Goal: Information Seeking & Learning: Learn about a topic

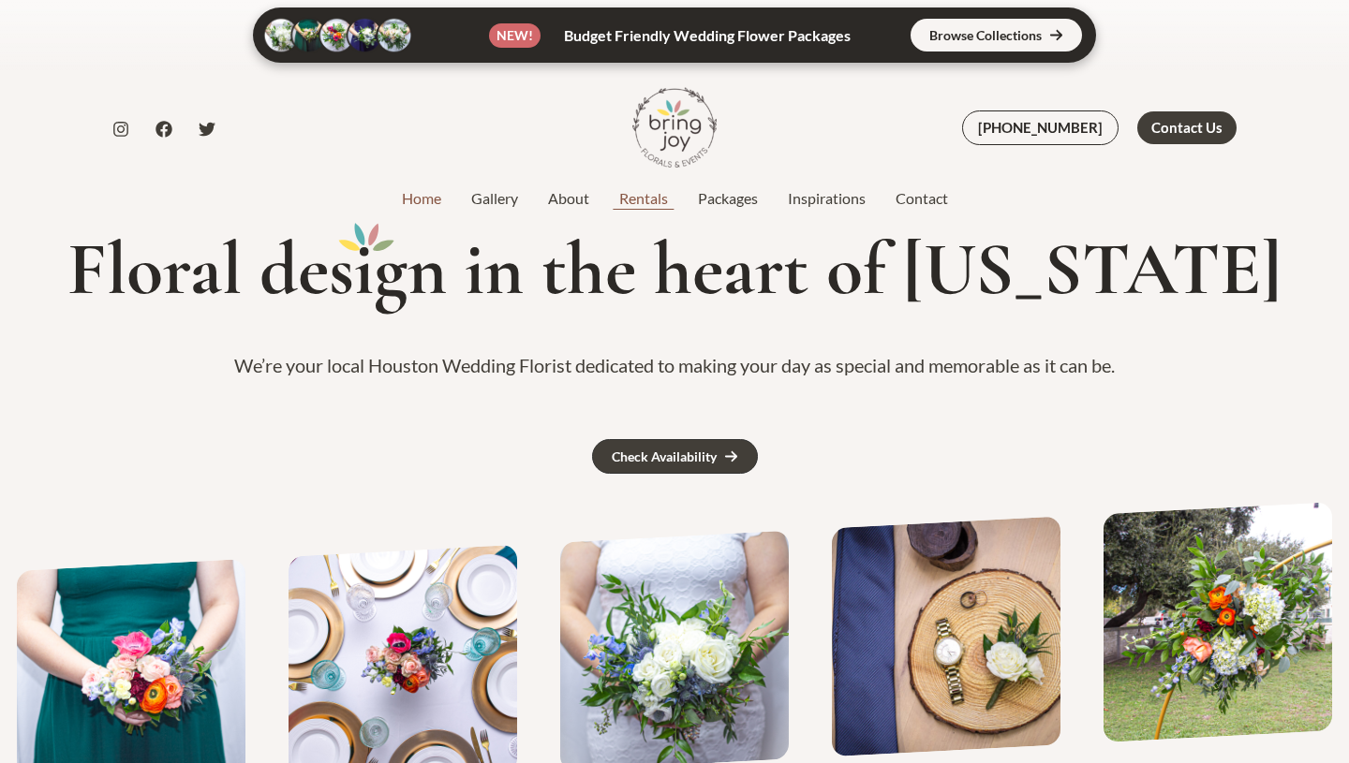
click at [642, 195] on link "Rentals" at bounding box center [643, 198] width 79 height 22
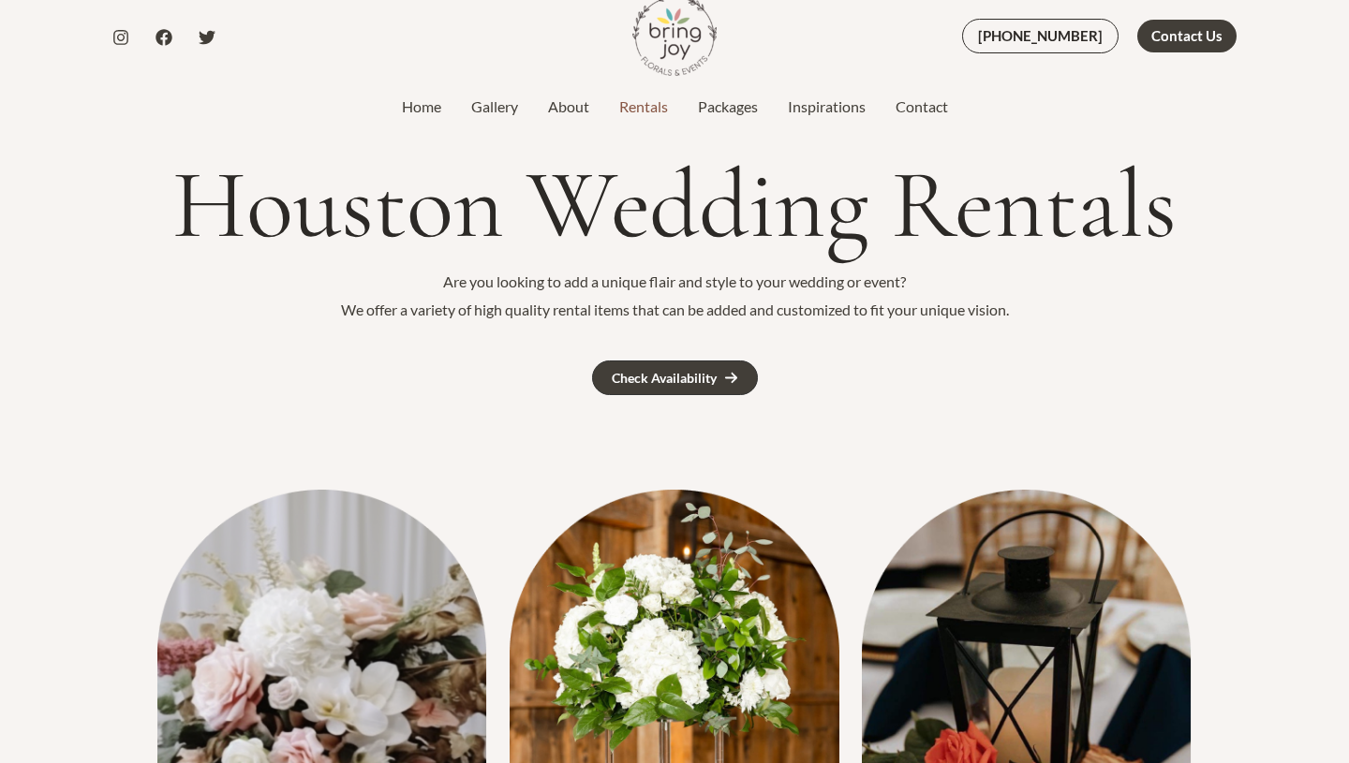
scroll to position [91, 0]
click at [725, 378] on icon at bounding box center [731, 379] width 14 height 14
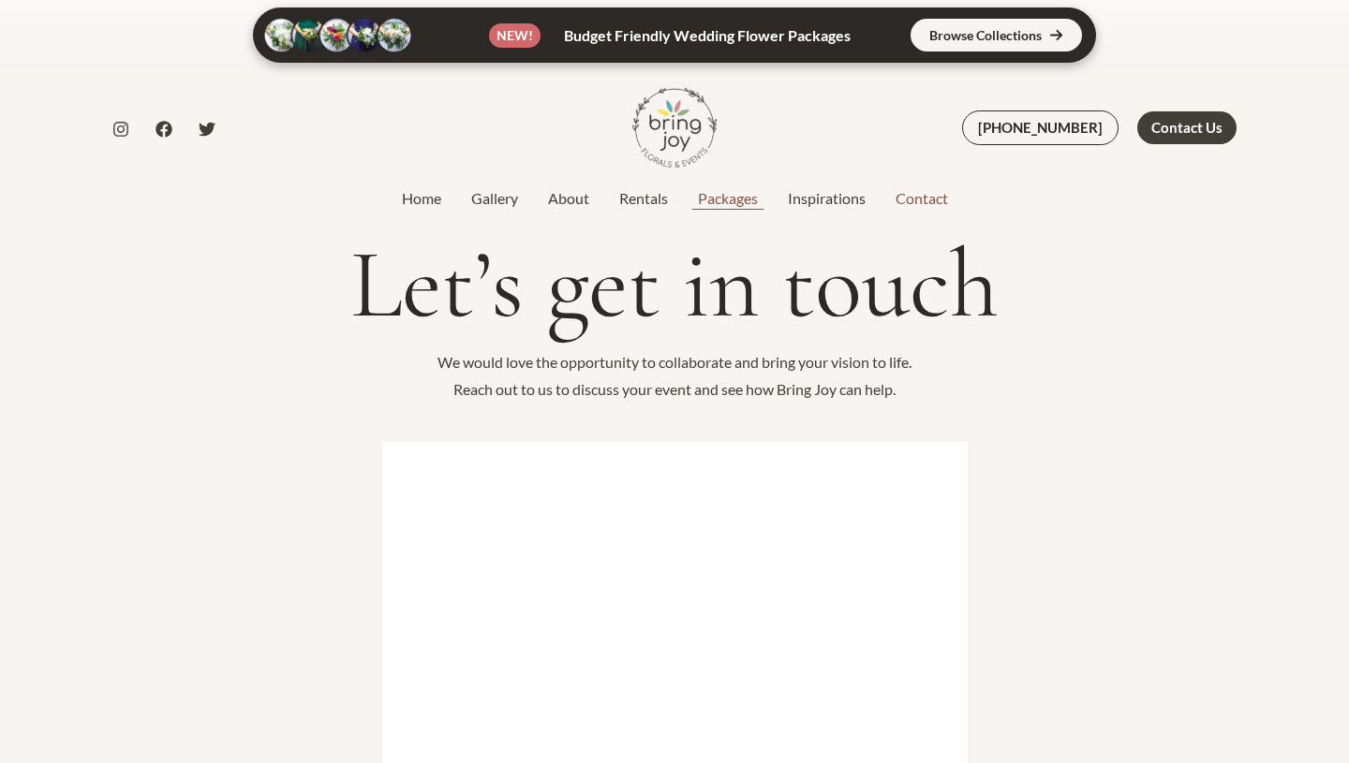
click at [727, 200] on link "Packages" at bounding box center [728, 198] width 90 height 22
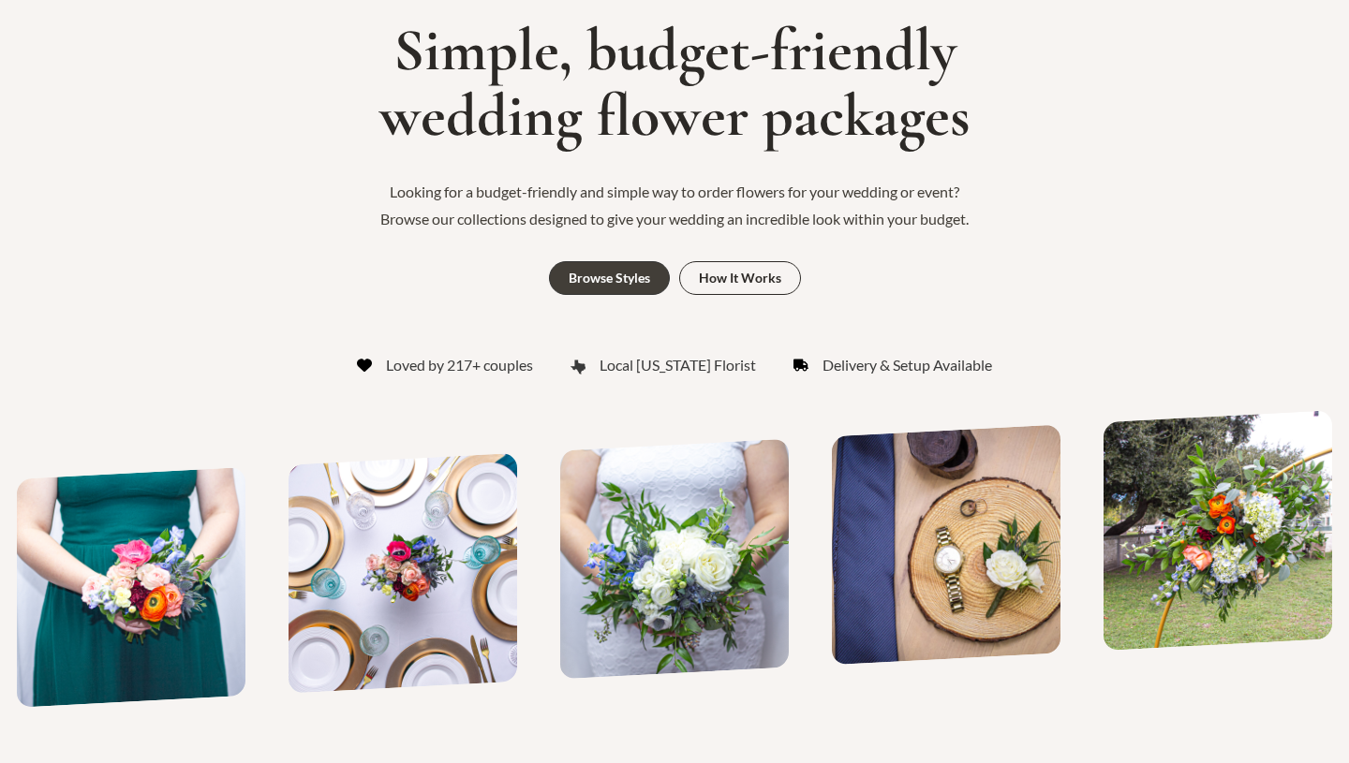
scroll to position [226, 0]
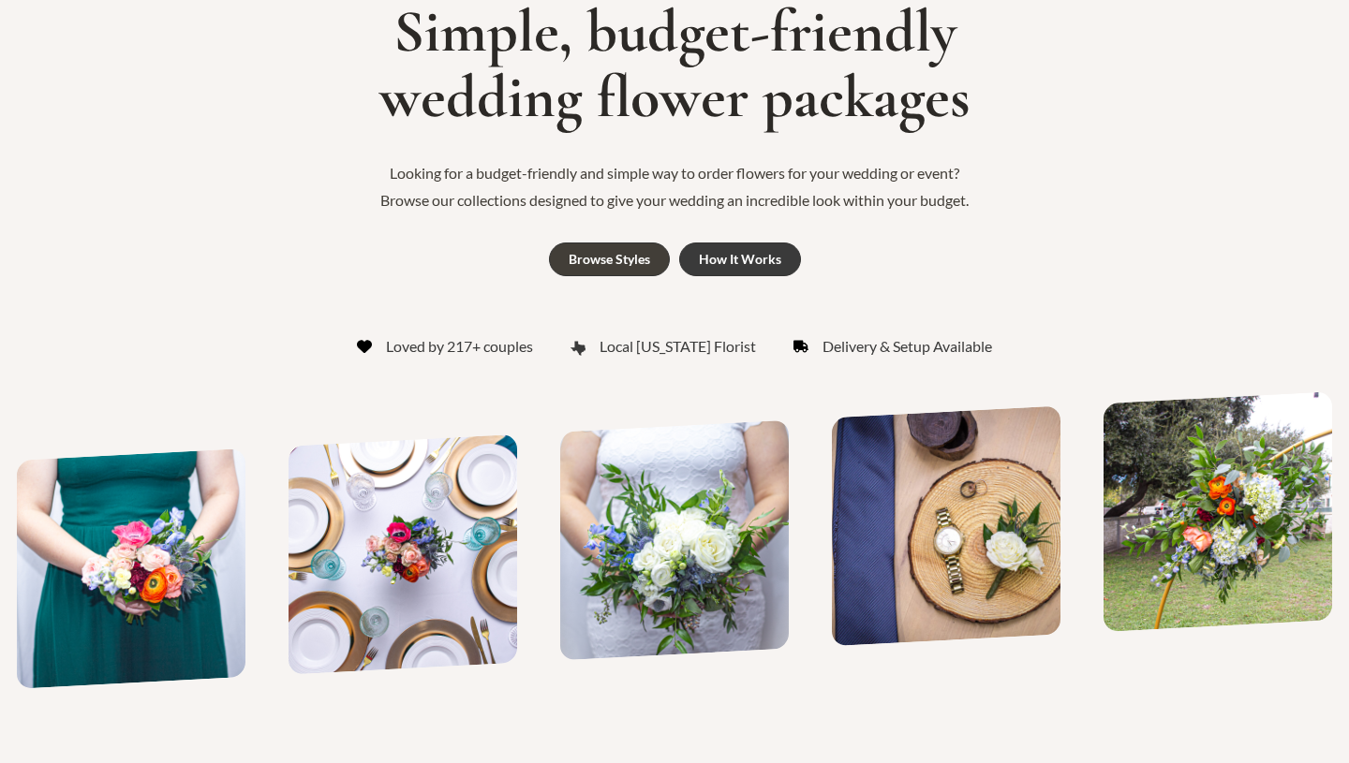
click at [705, 253] on div "How It Works" at bounding box center [740, 259] width 82 height 13
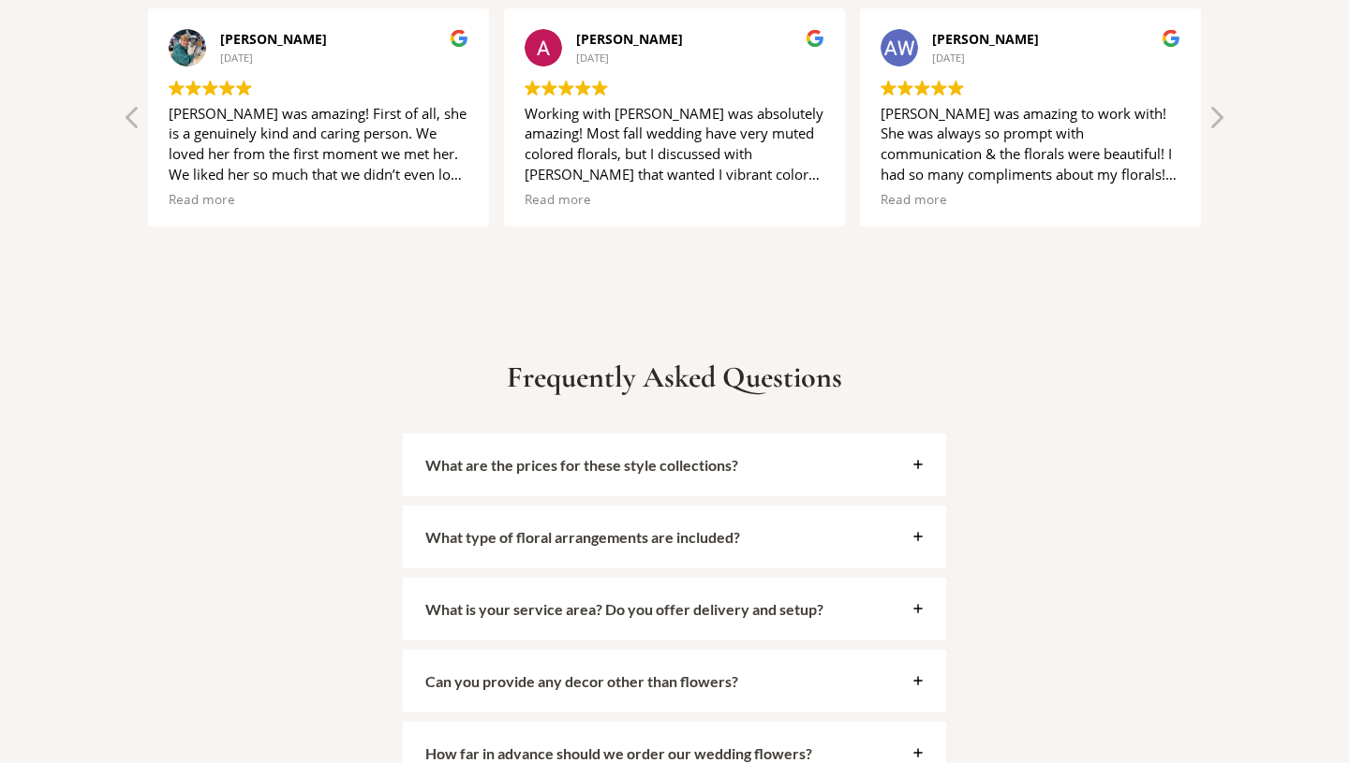
scroll to position [4022, 0]
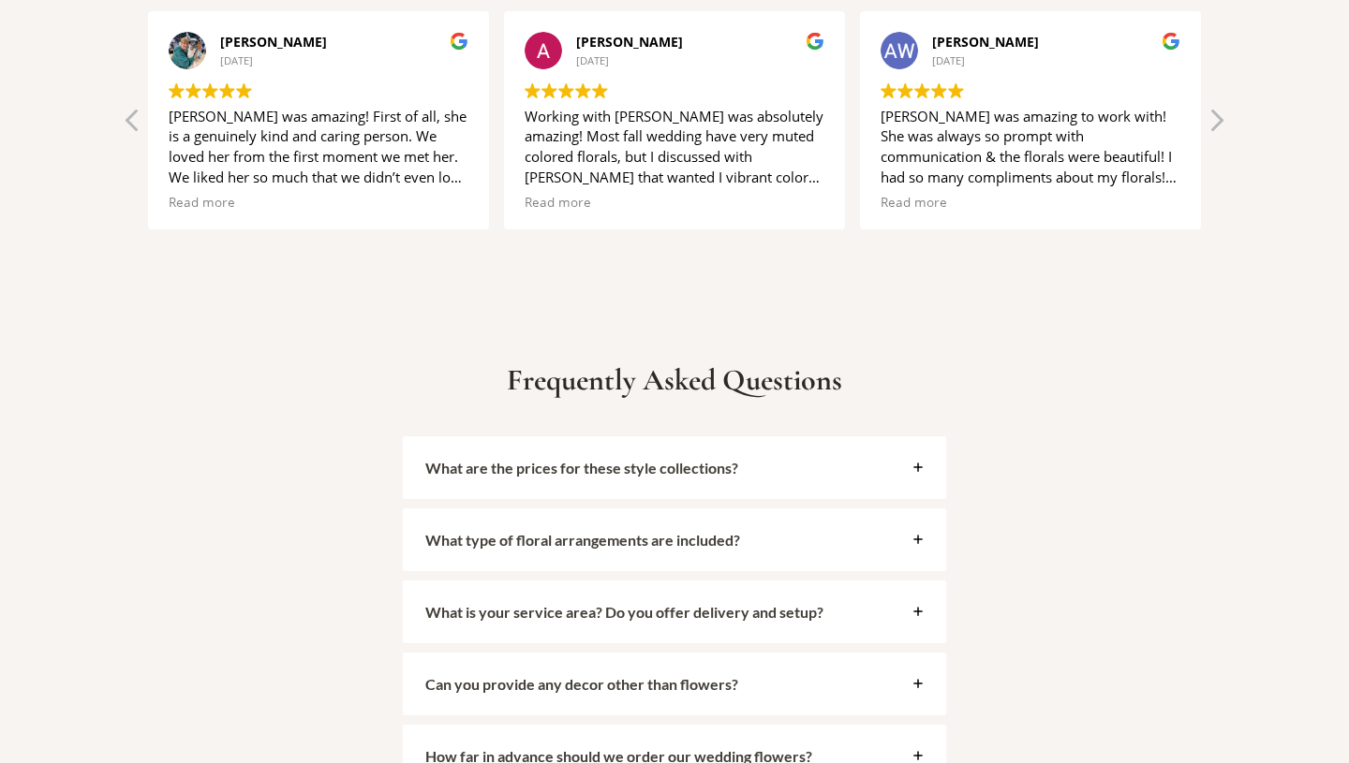
click at [661, 459] on strong "What are the prices for these style collections?" at bounding box center [581, 468] width 313 height 18
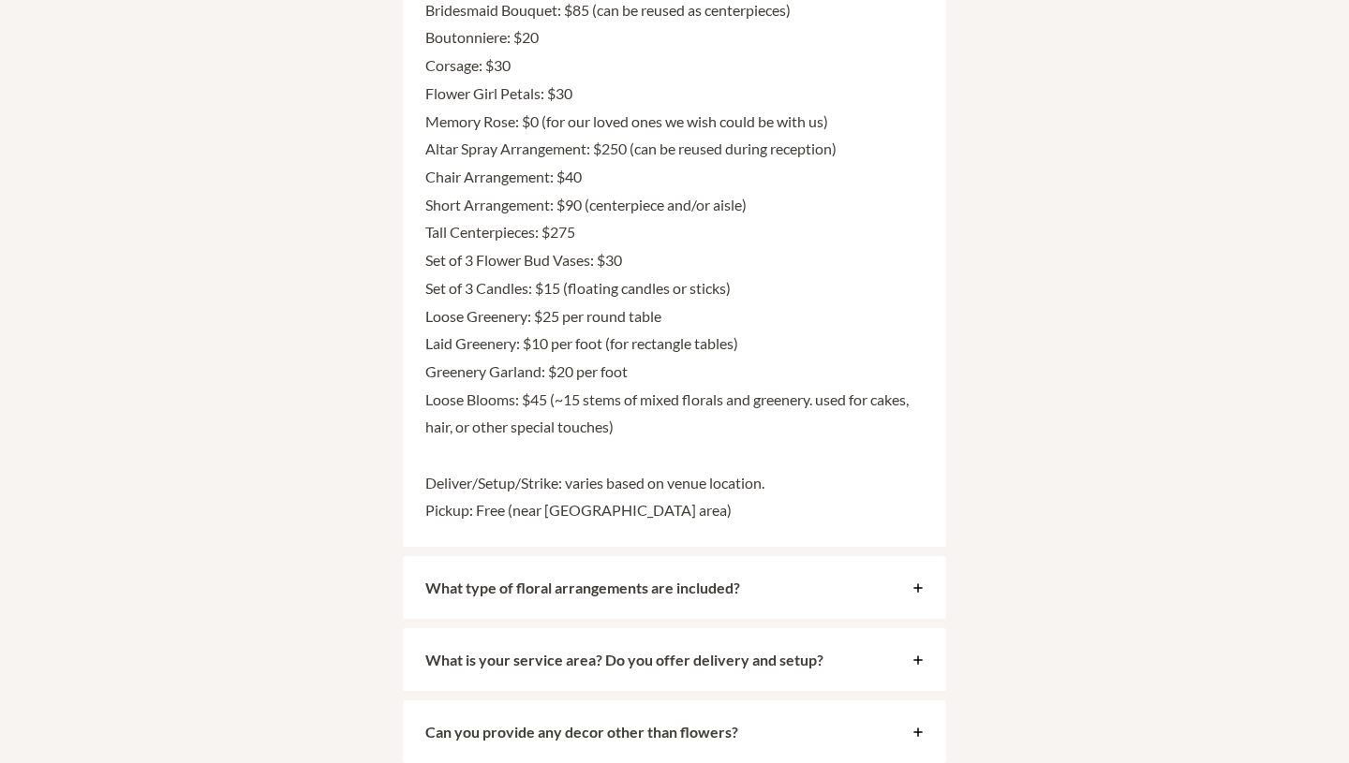
scroll to position [4728, 0]
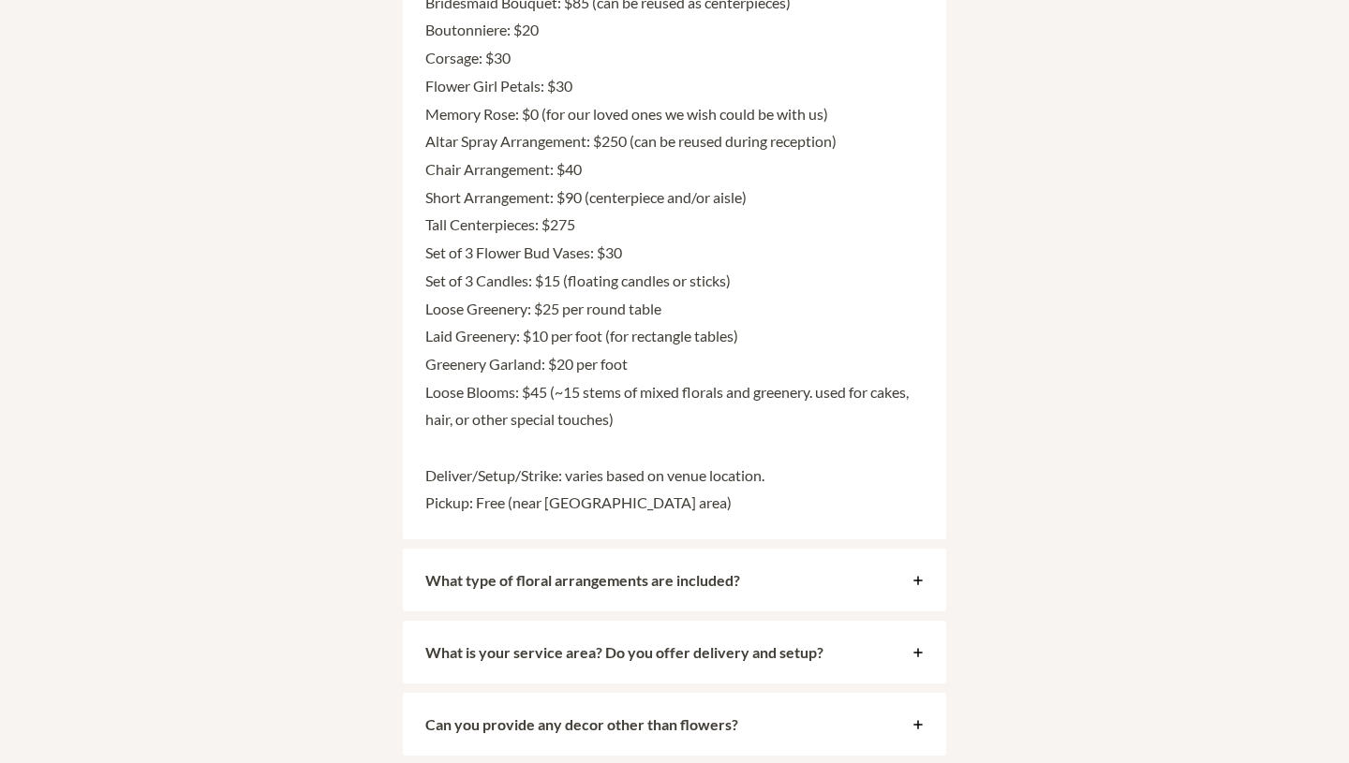
click at [626, 571] on strong "What type of floral arrangements are included?" at bounding box center [582, 580] width 315 height 18
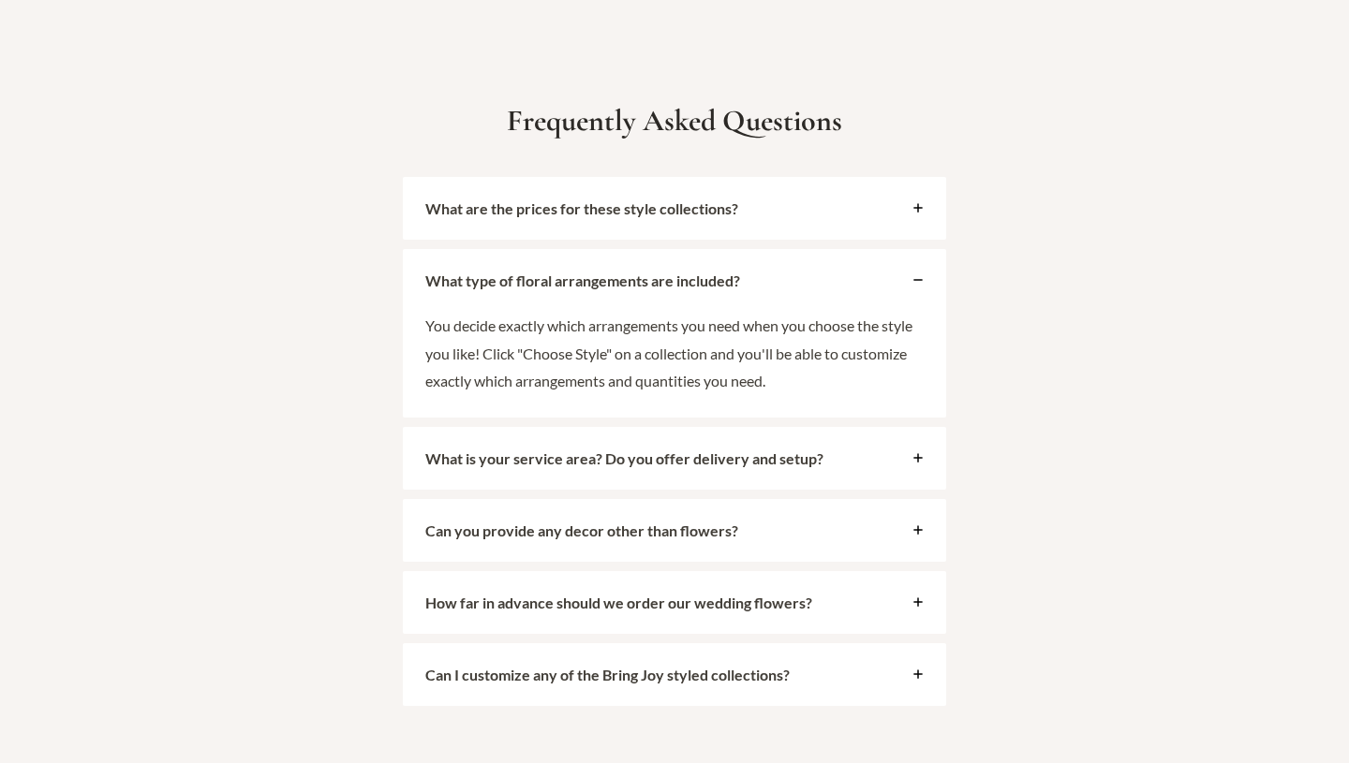
scroll to position [4272, 0]
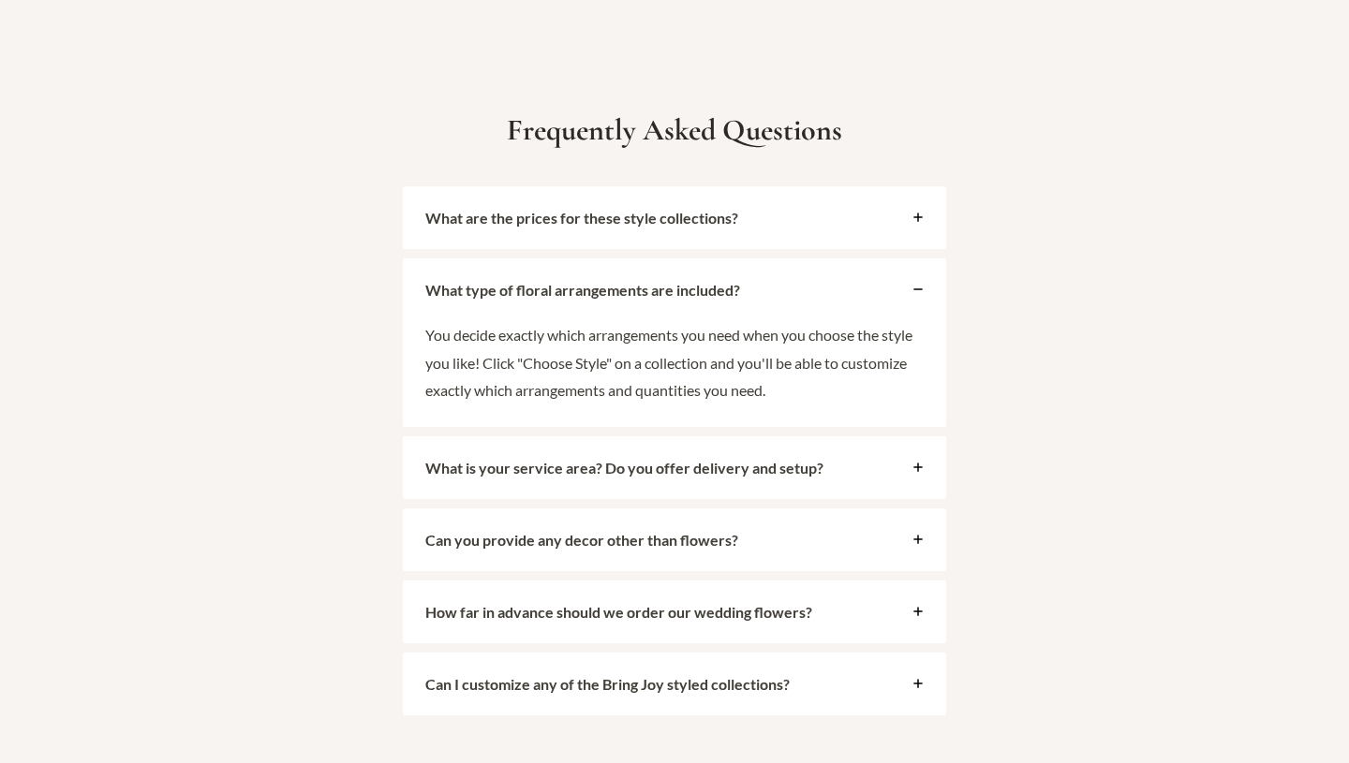
click at [658, 450] on div "What is your service area? Do you offer delivery and setup?" at bounding box center [674, 468] width 543 height 63
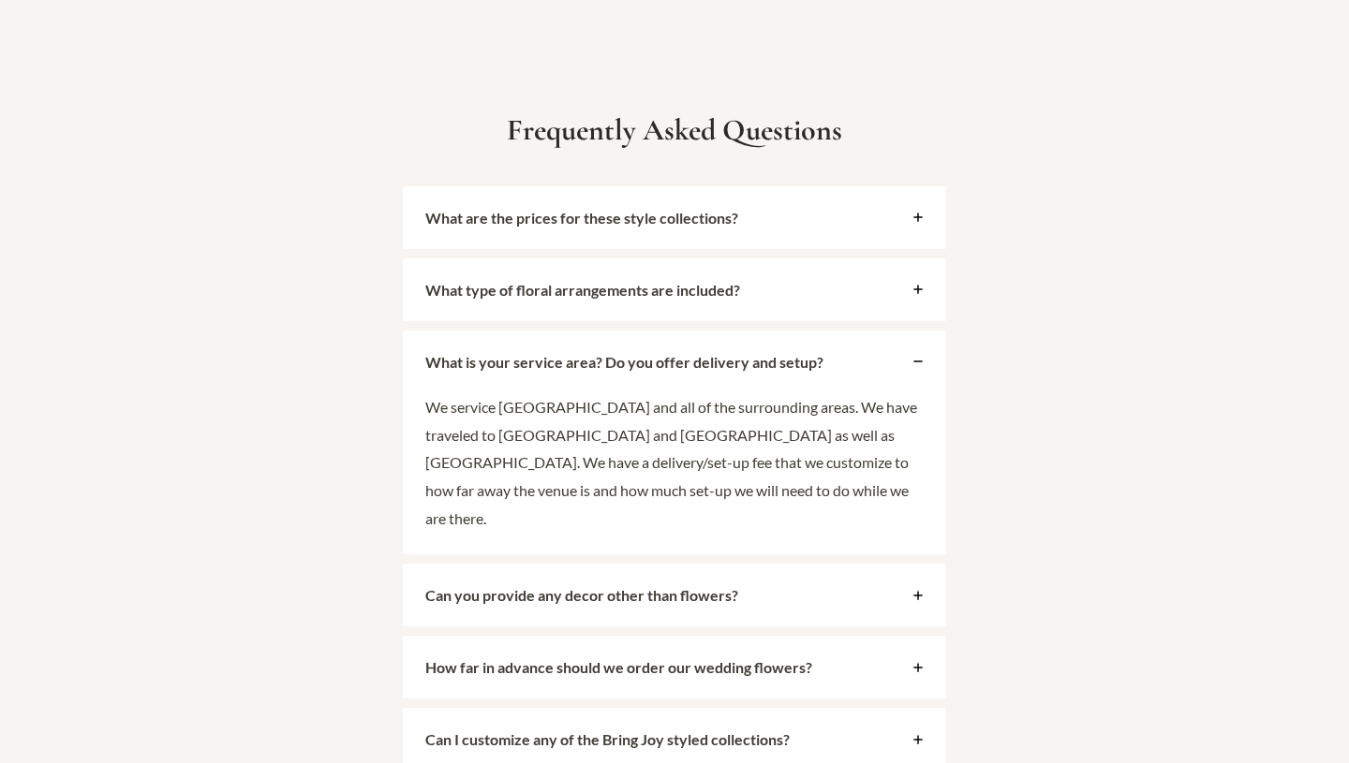
click at [658, 450] on p "We service [GEOGRAPHIC_DATA] and all of the surrounding areas. We have traveled…" at bounding box center [674, 463] width 498 height 140
click at [646, 564] on div "Can you provide any decor other than flowers?" at bounding box center [674, 595] width 543 height 63
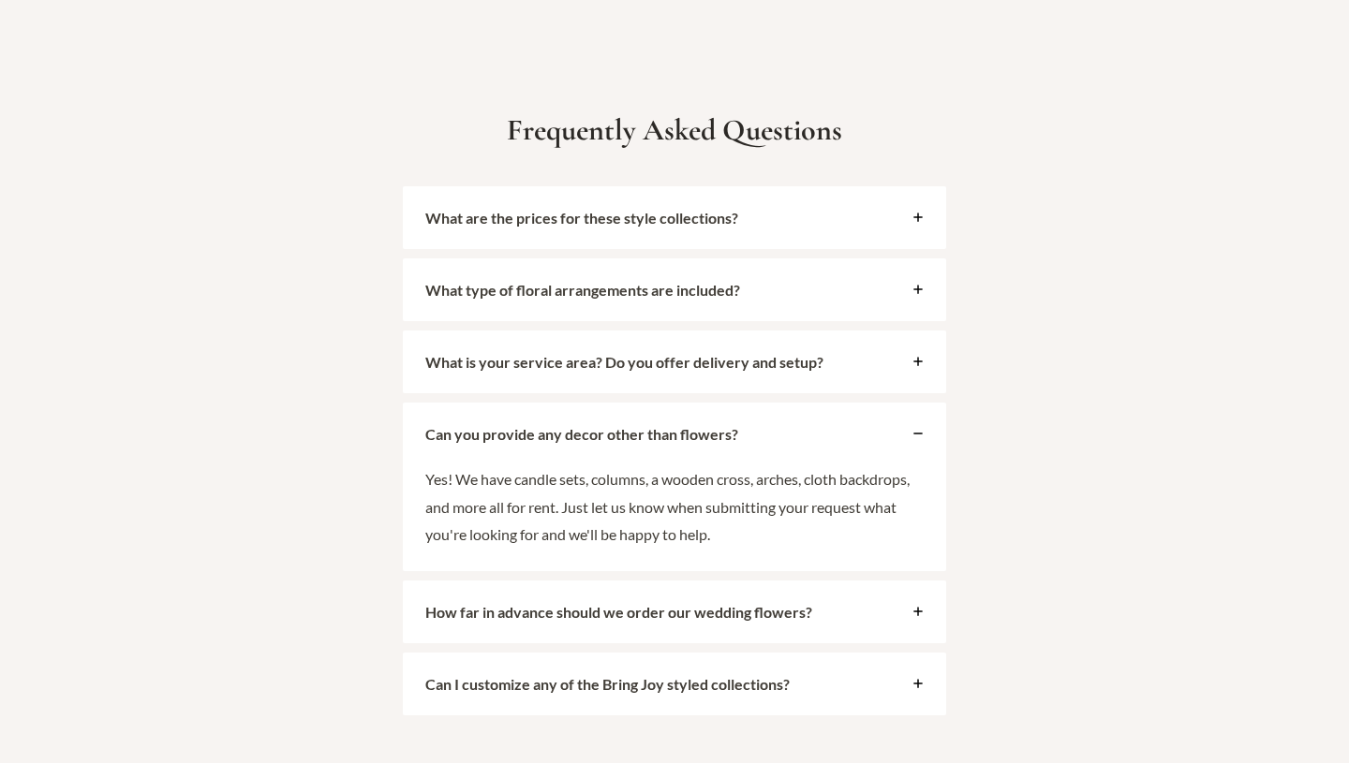
click at [668, 419] on div "Can you provide any decor other than flowers?" at bounding box center [674, 434] width 543 height 63
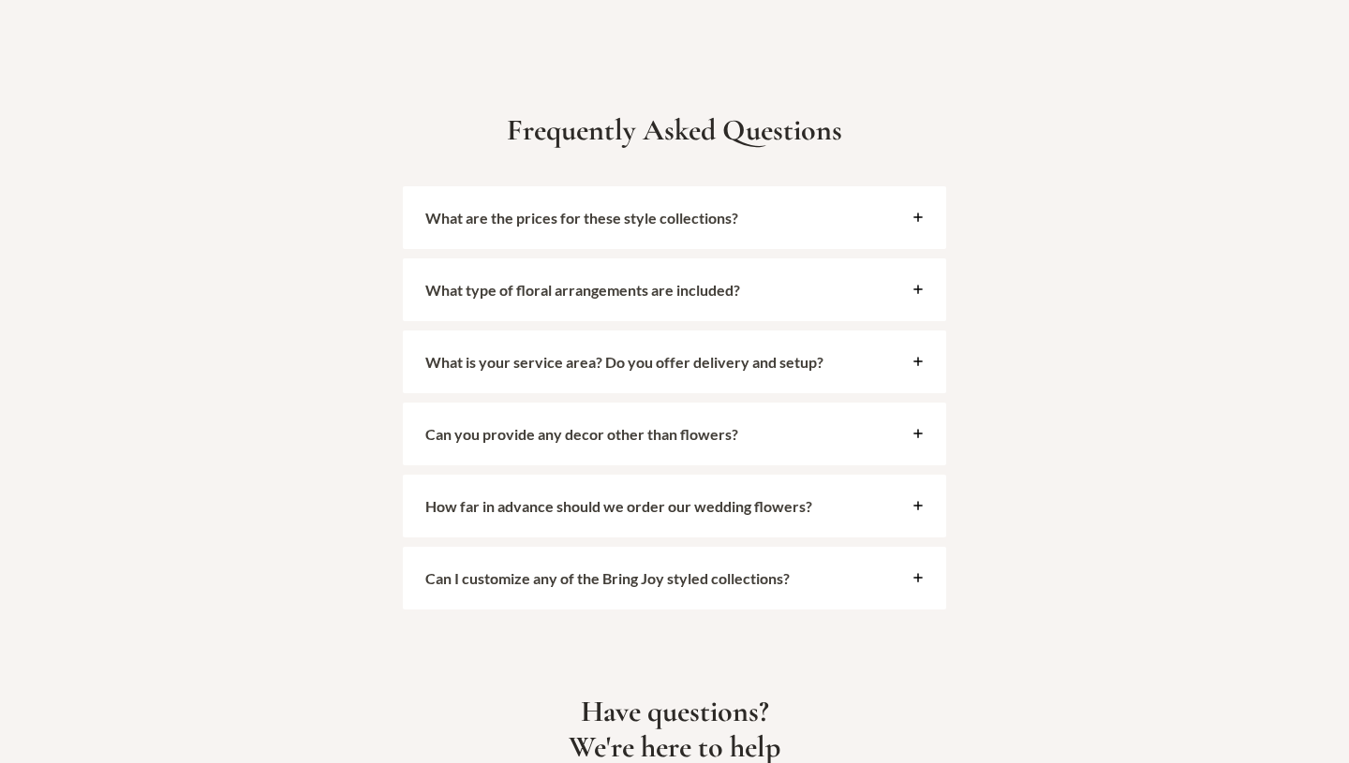
click at [651, 497] on strong "How far in advance should we order our wedding flowers?" at bounding box center [618, 506] width 387 height 18
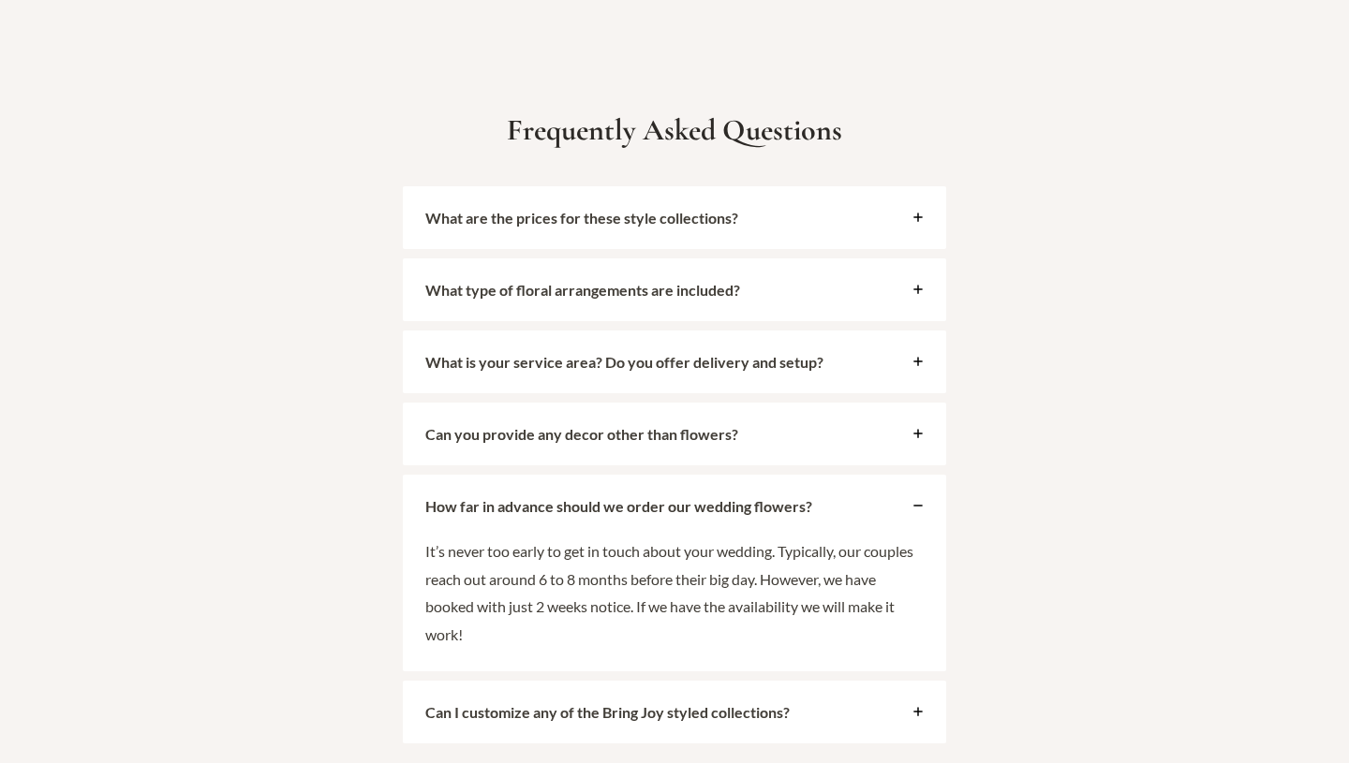
click at [651, 497] on strong "How far in advance should we order our wedding flowers?" at bounding box center [618, 506] width 387 height 18
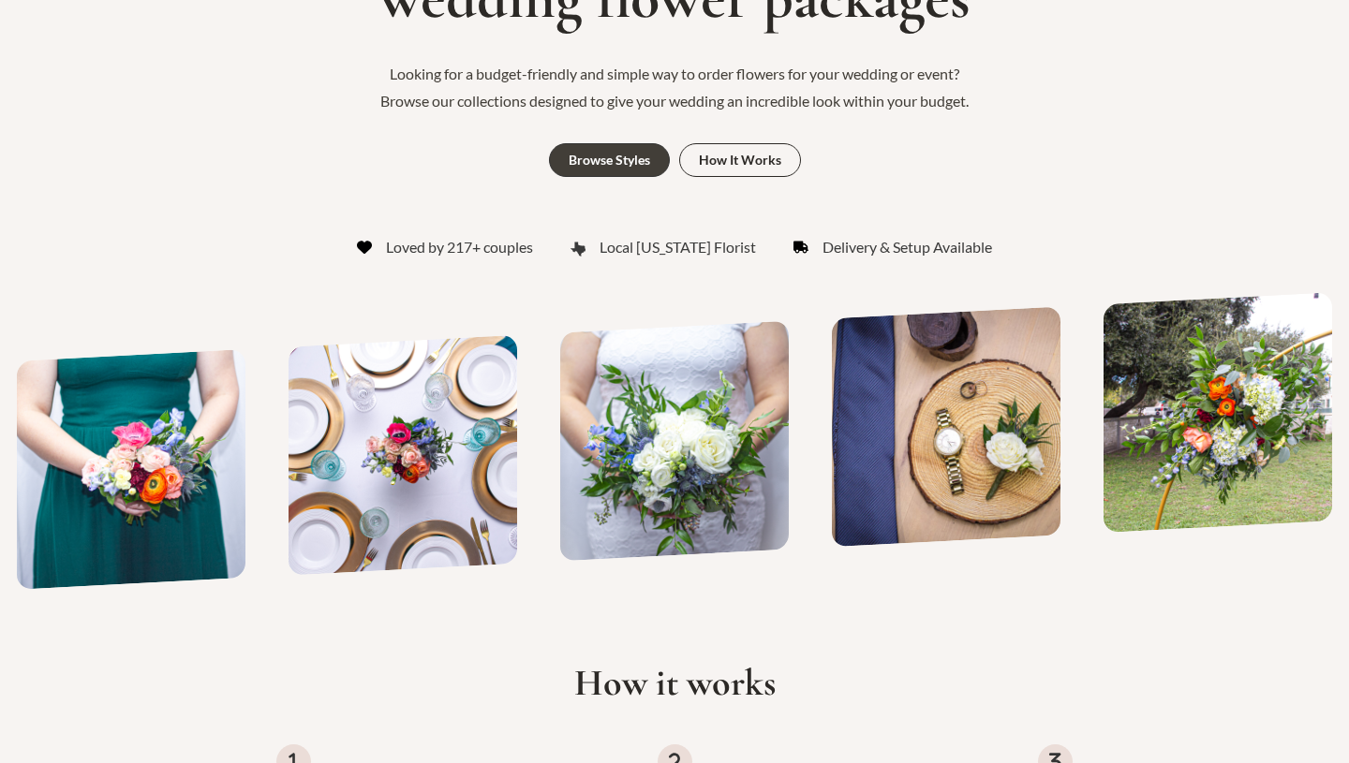
scroll to position [0, 0]
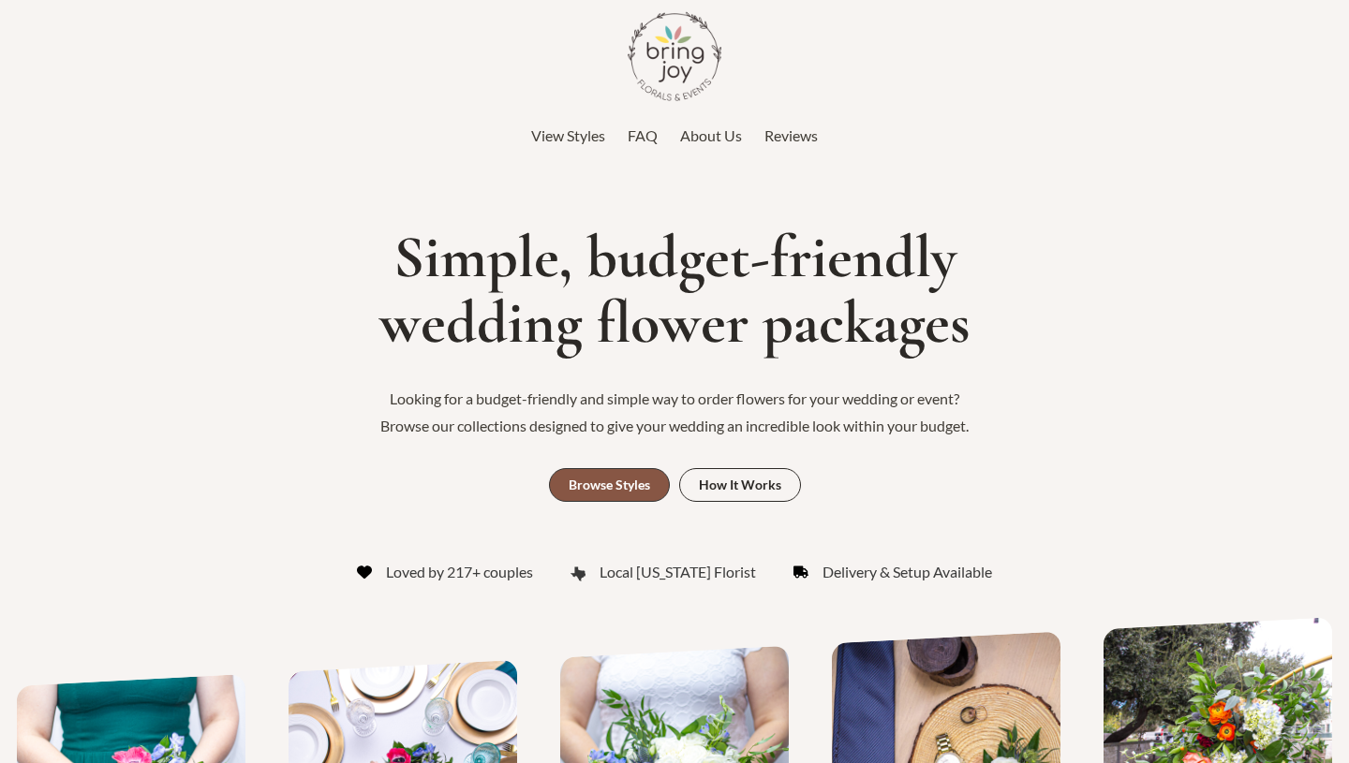
click at [593, 488] on div "Browse Styles" at bounding box center [609, 485] width 81 height 13
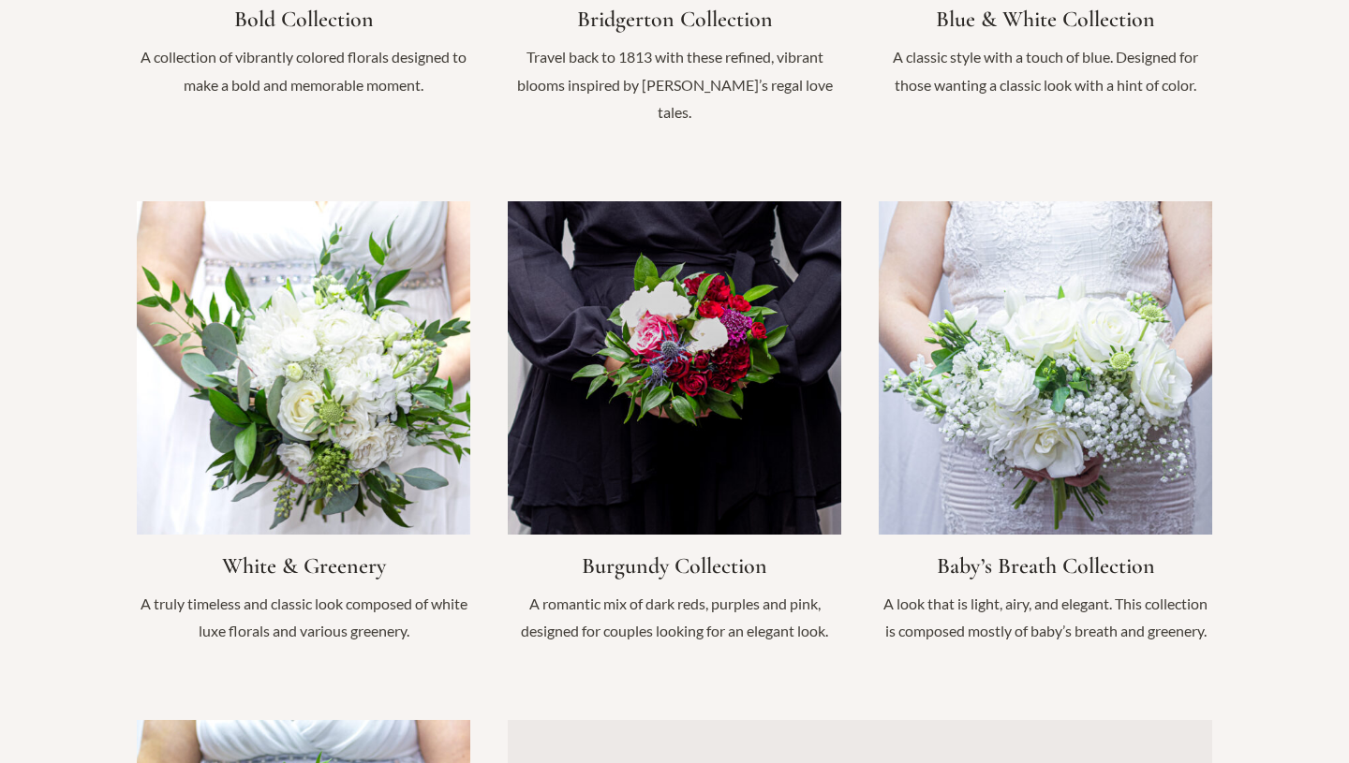
scroll to position [1819, 0]
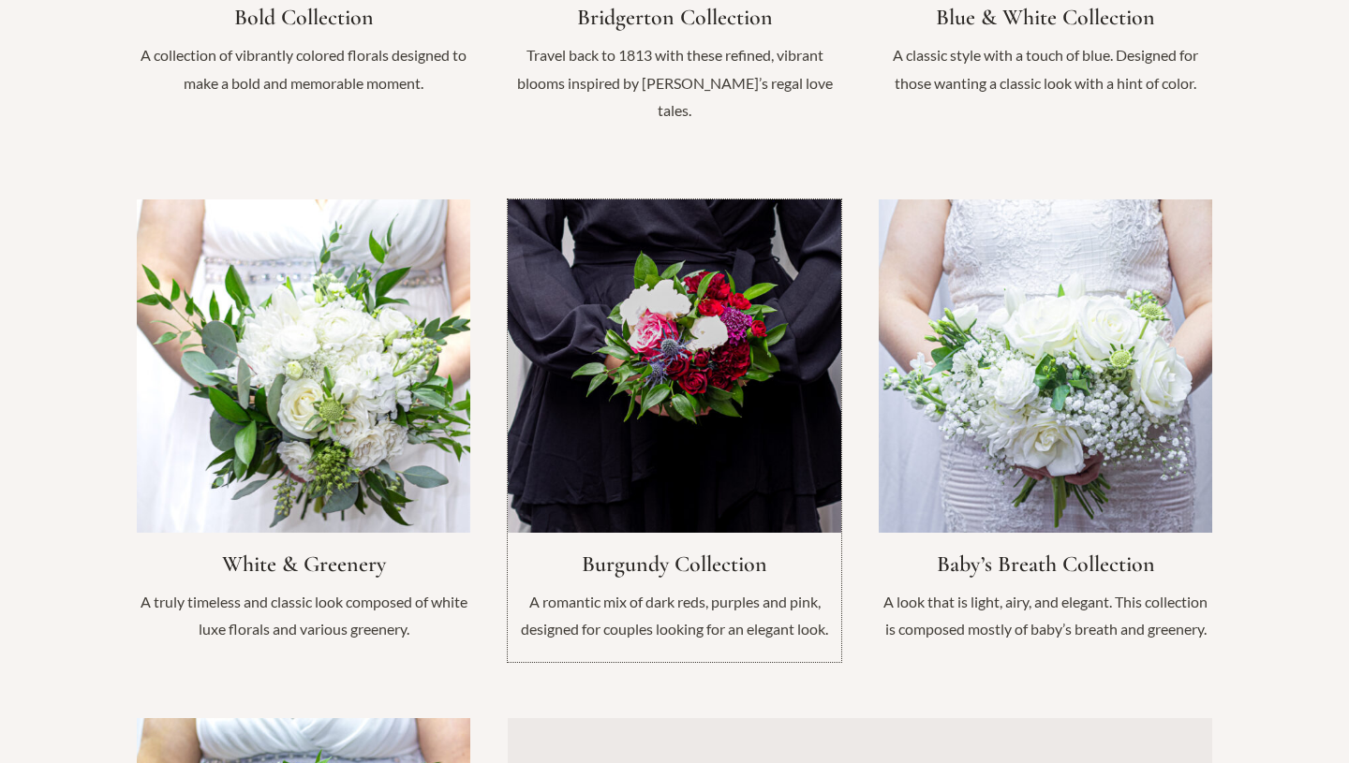
click at [593, 488] on link "Infobox Link" at bounding box center [674, 431] width 333 height 463
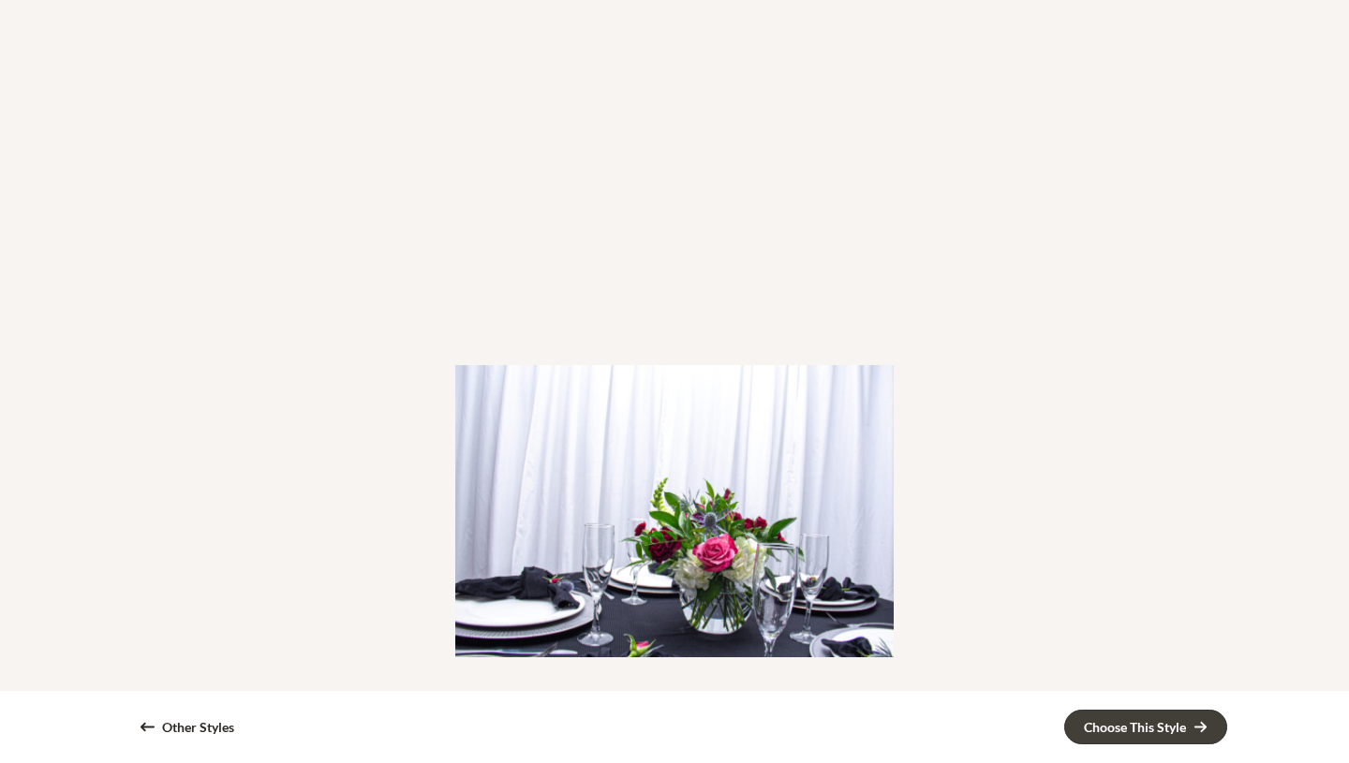
scroll to position [2347, 0]
